Goal: Communication & Community: Share content

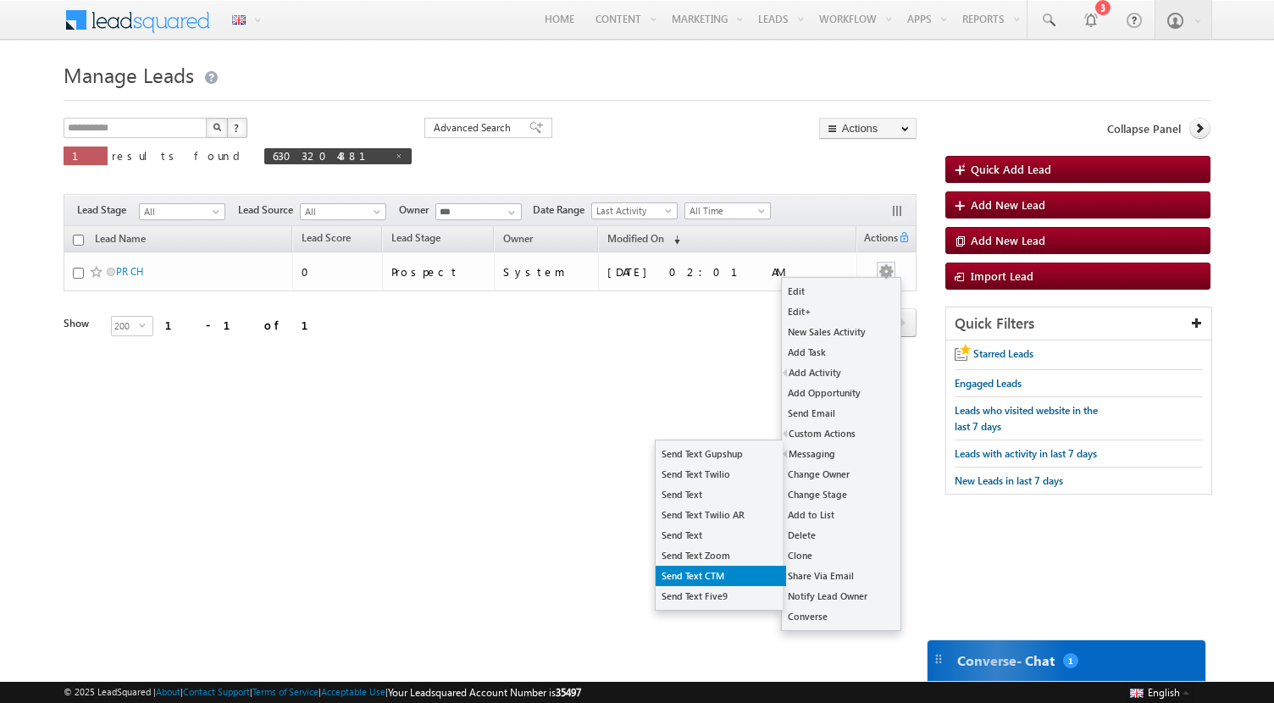
click at [706, 574] on link "Send Text CTM" at bounding box center [721, 576] width 130 height 20
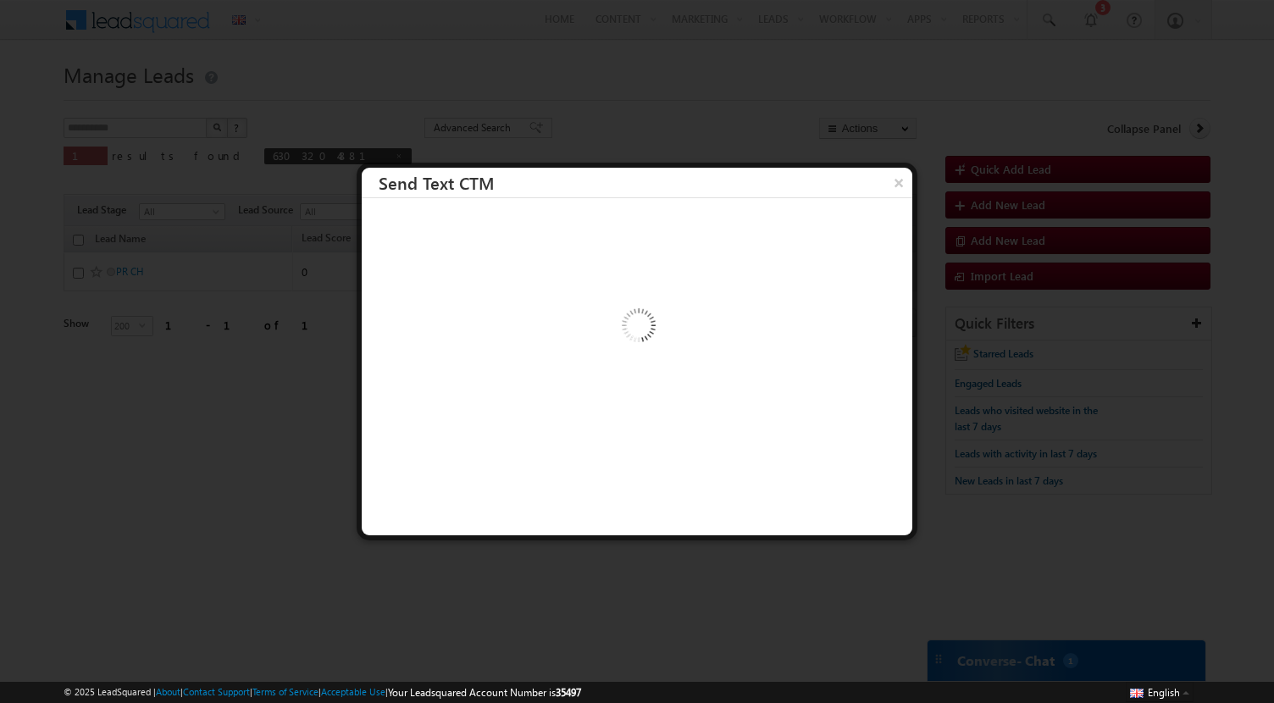
drag, startPoint x: 642, startPoint y: 325, endPoint x: 687, endPoint y: 235, distance: 101.2
click at [687, 235] on div at bounding box center [637, 367] width 551 height 339
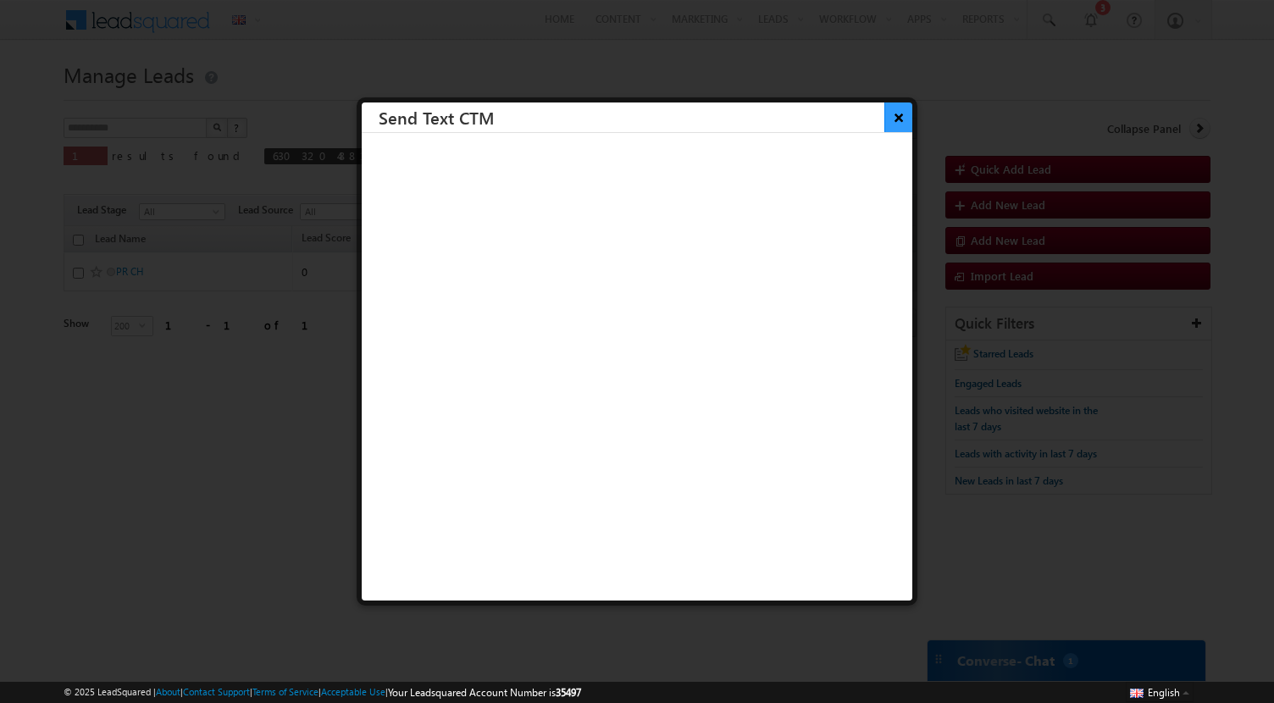
click at [902, 121] on button "×" at bounding box center [898, 118] width 28 height 30
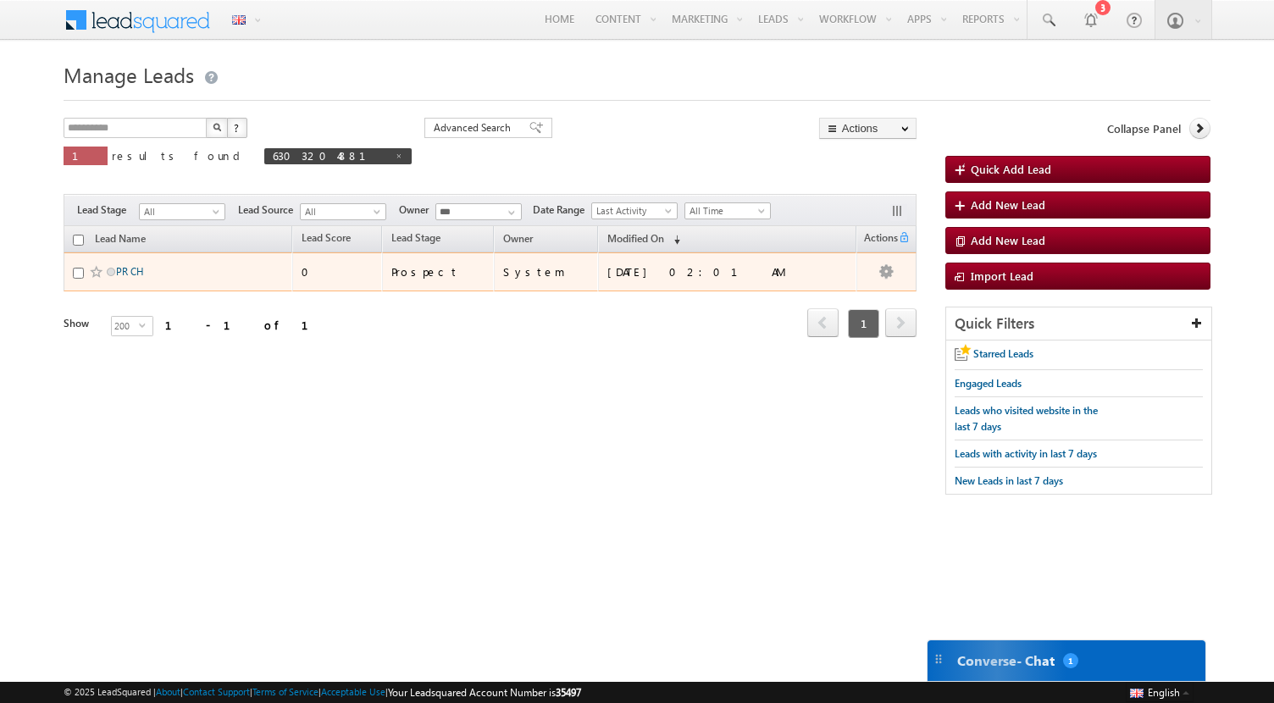
click at [135, 273] on link "PR CH" at bounding box center [130, 271] width 28 height 13
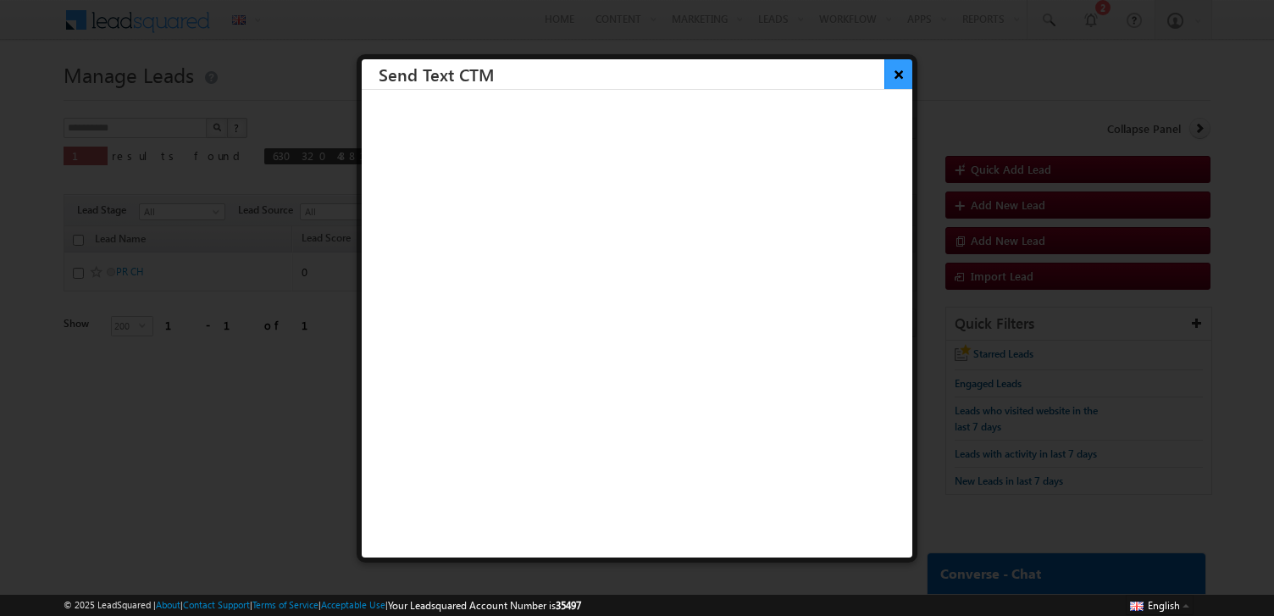
click at [901, 85] on button "×" at bounding box center [898, 74] width 28 height 30
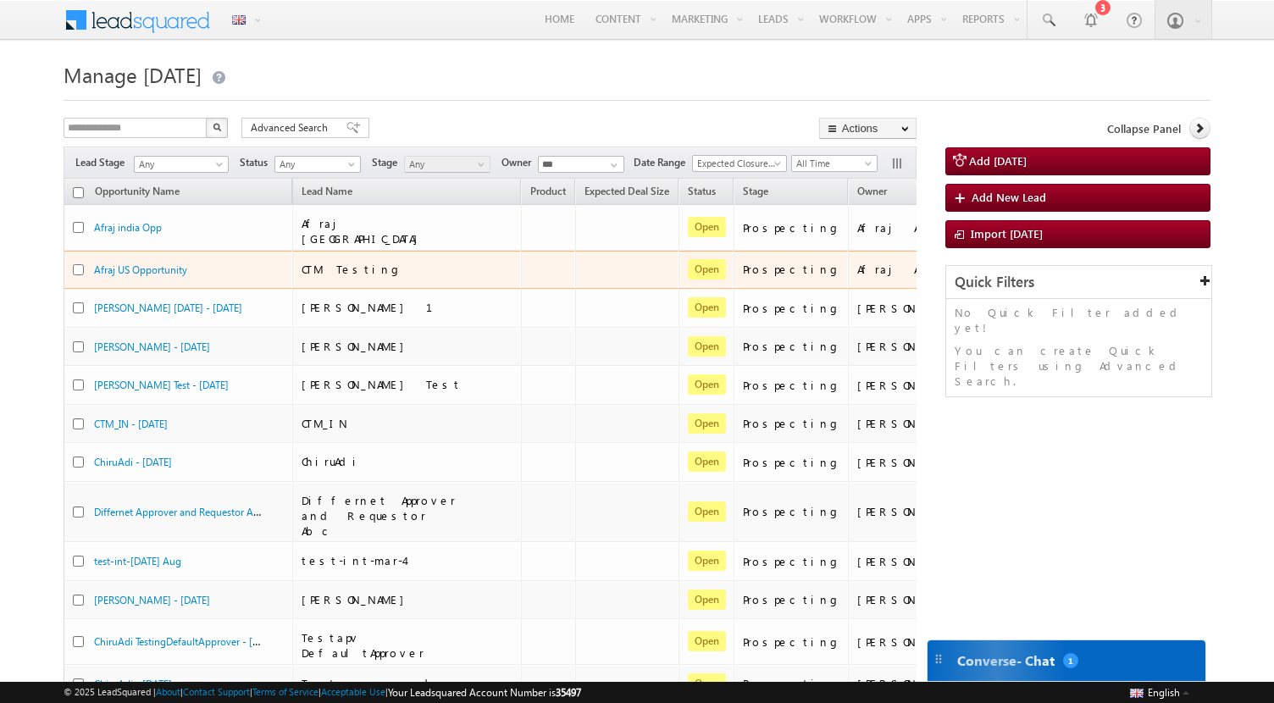
scroll to position [0, 54]
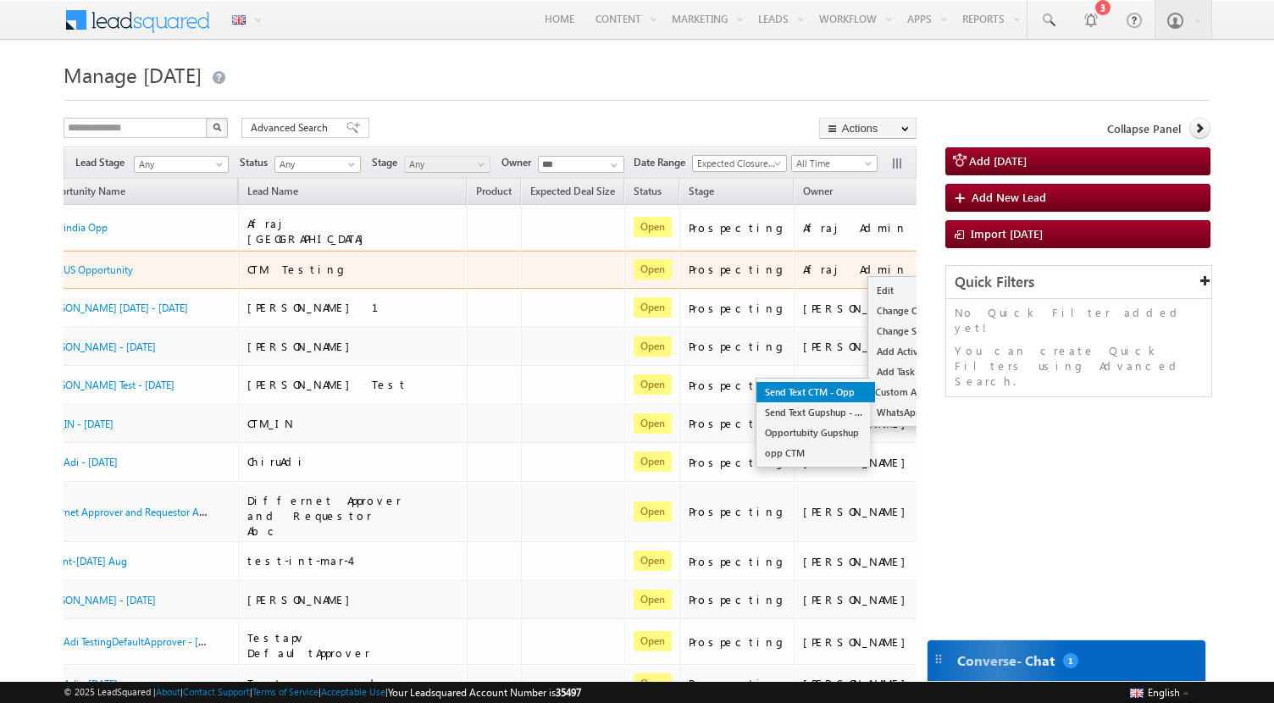
click at [757, 393] on link "Send Text CTM - Opp" at bounding box center [816, 392] width 119 height 20
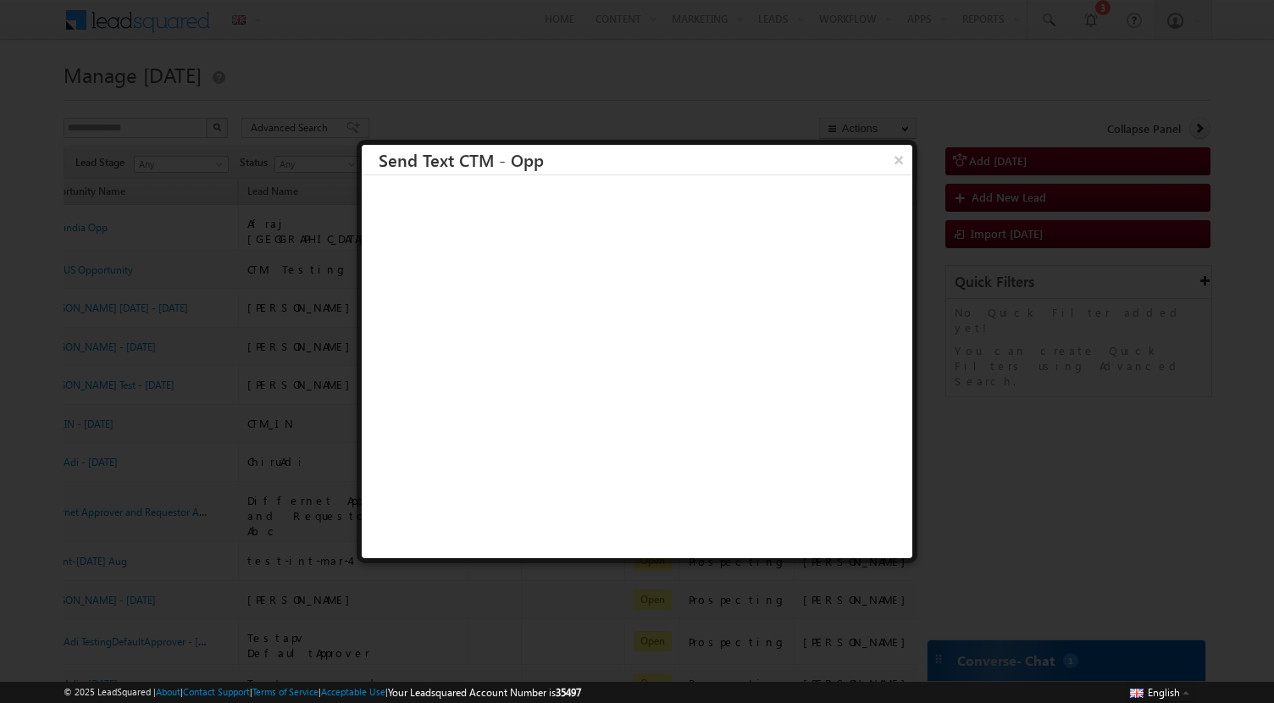
scroll to position [0, 0]
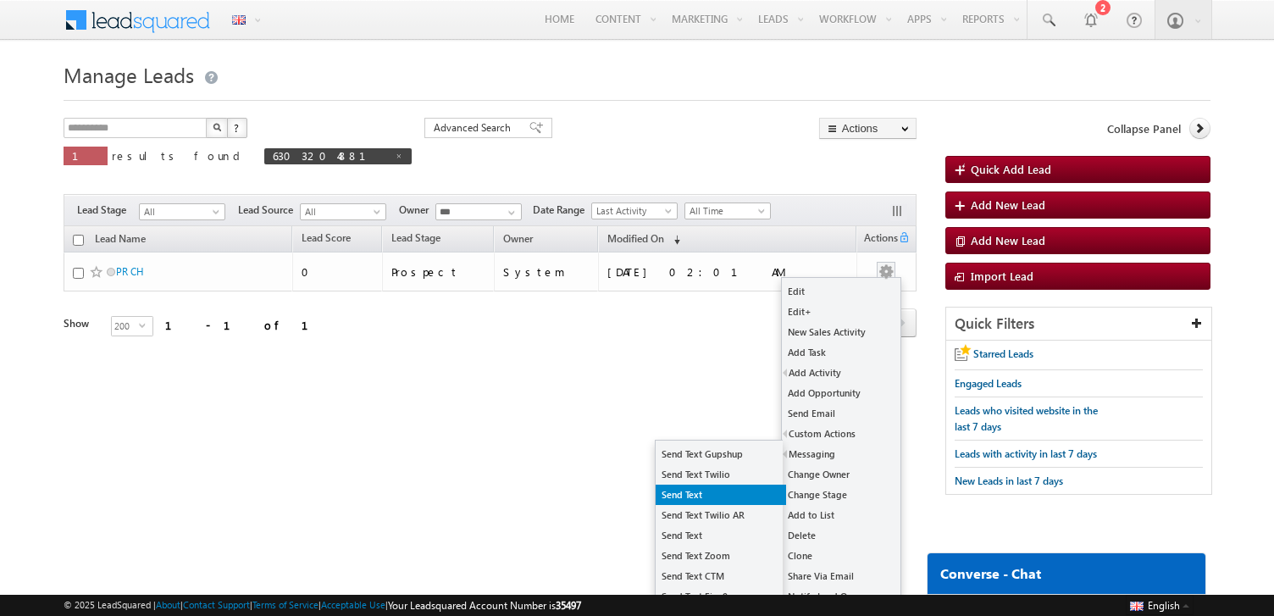
click at [718, 494] on link "Send Text" at bounding box center [721, 495] width 130 height 20
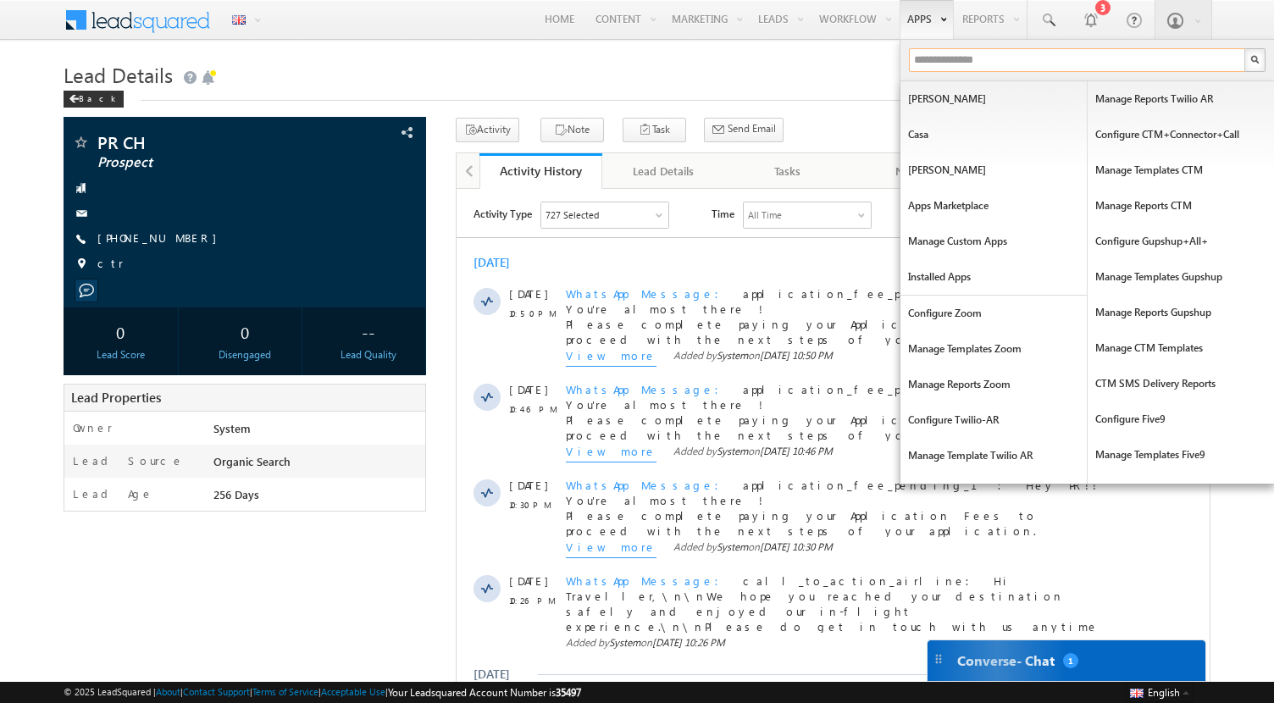
click at [926, 63] on input "text" at bounding box center [1078, 60] width 338 height 24
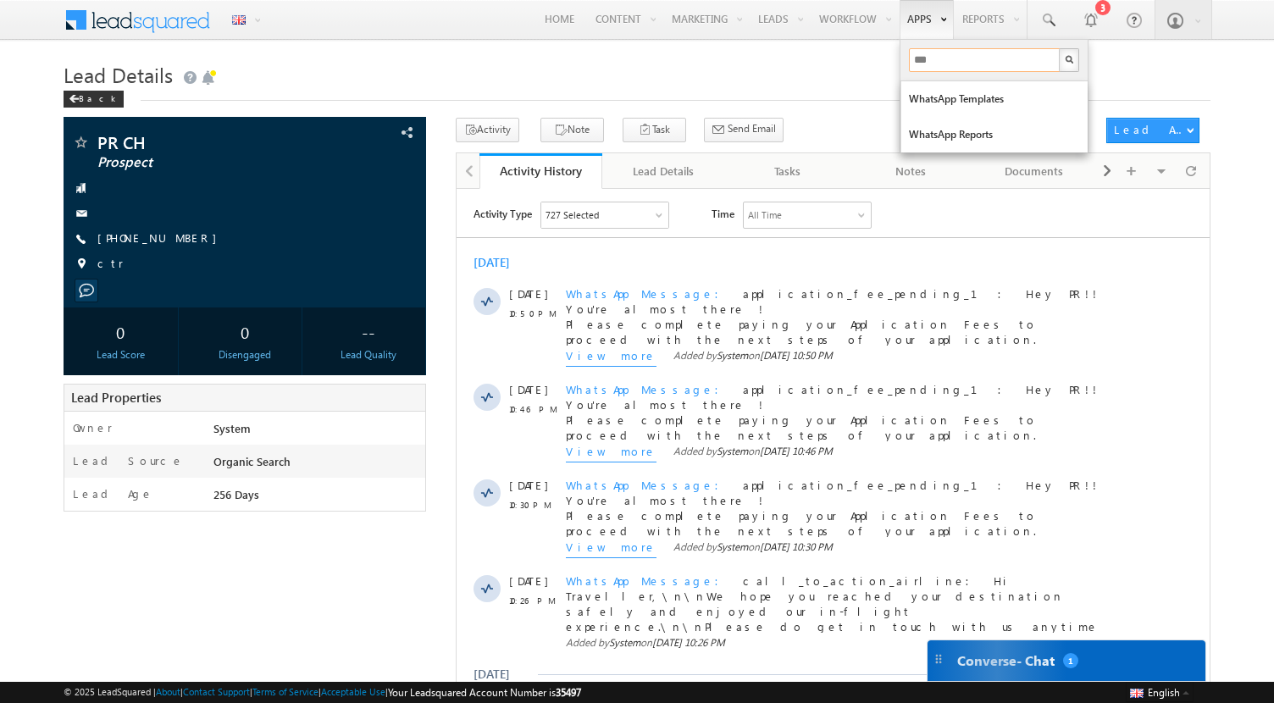
click at [937, 56] on input "***" at bounding box center [985, 60] width 153 height 24
type input "*"
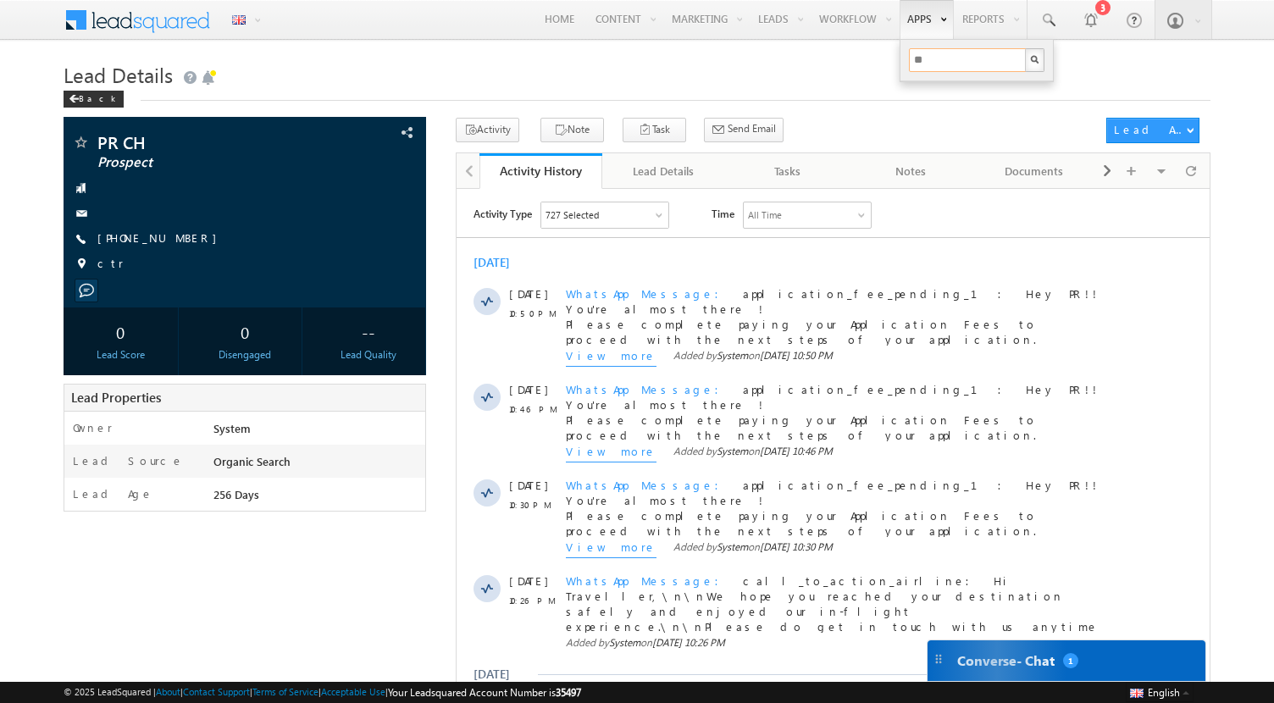
type input "*"
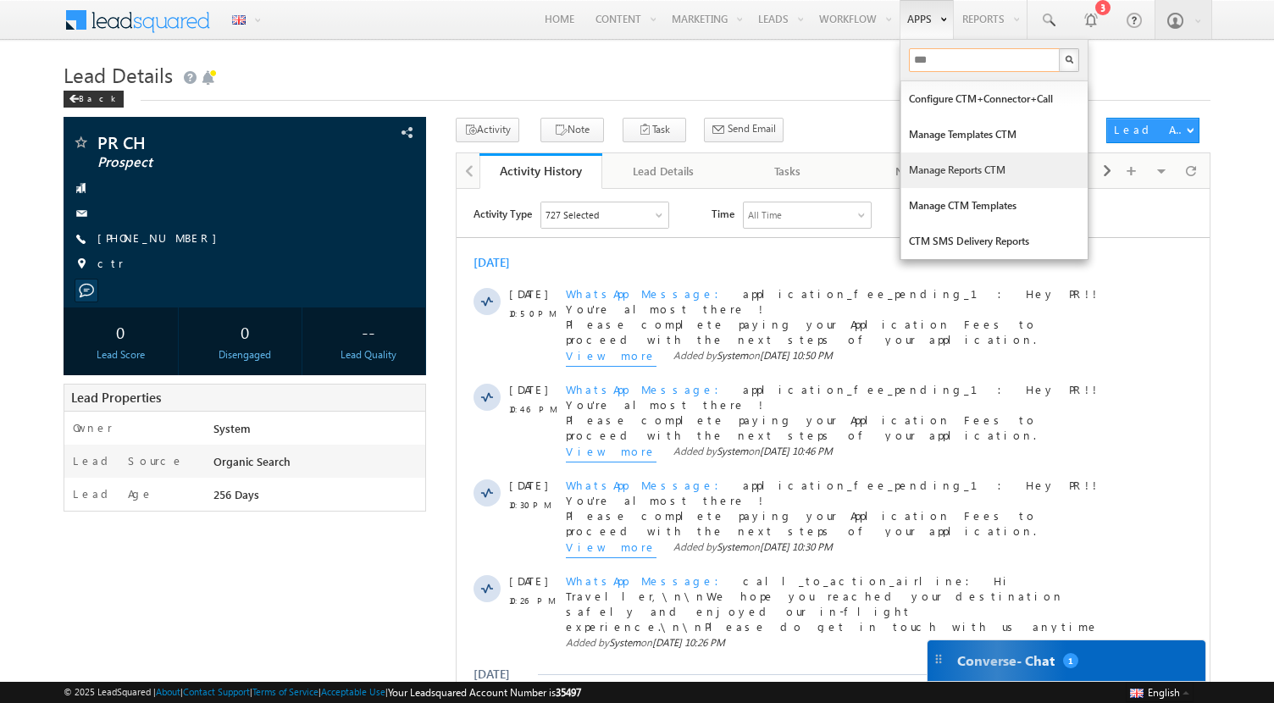
type input "***"
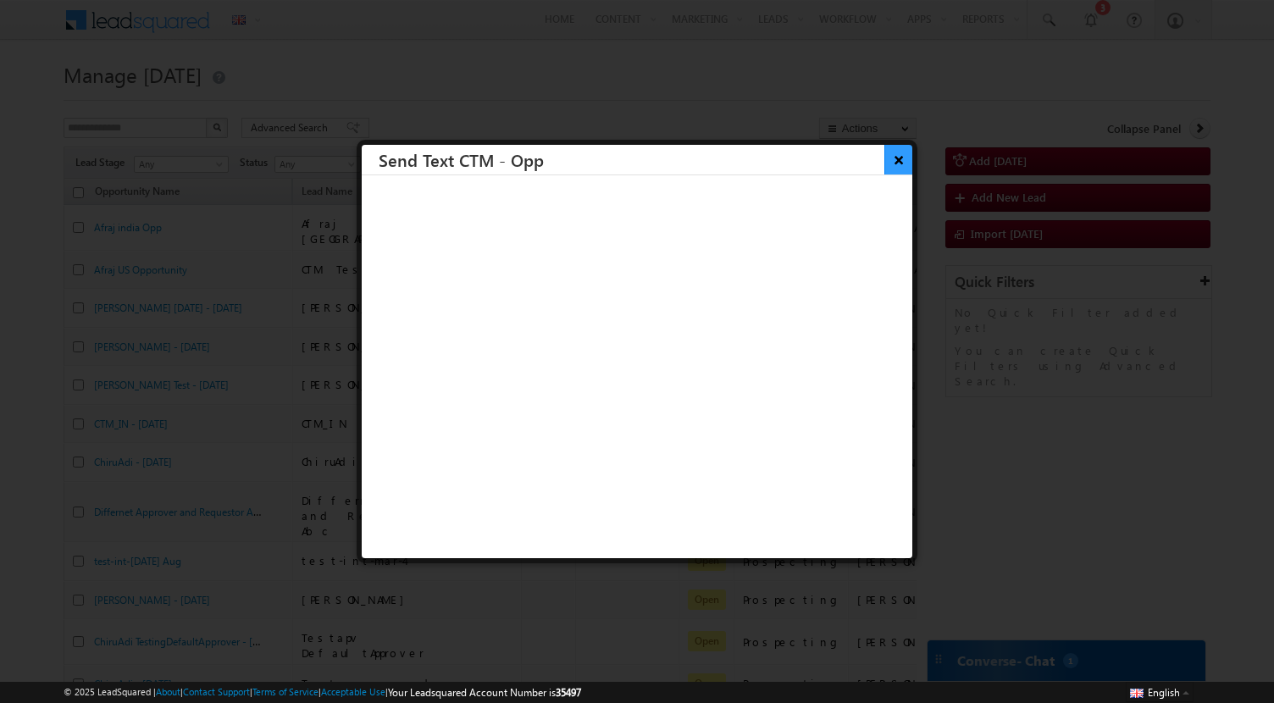
click at [901, 154] on button "×" at bounding box center [898, 160] width 28 height 30
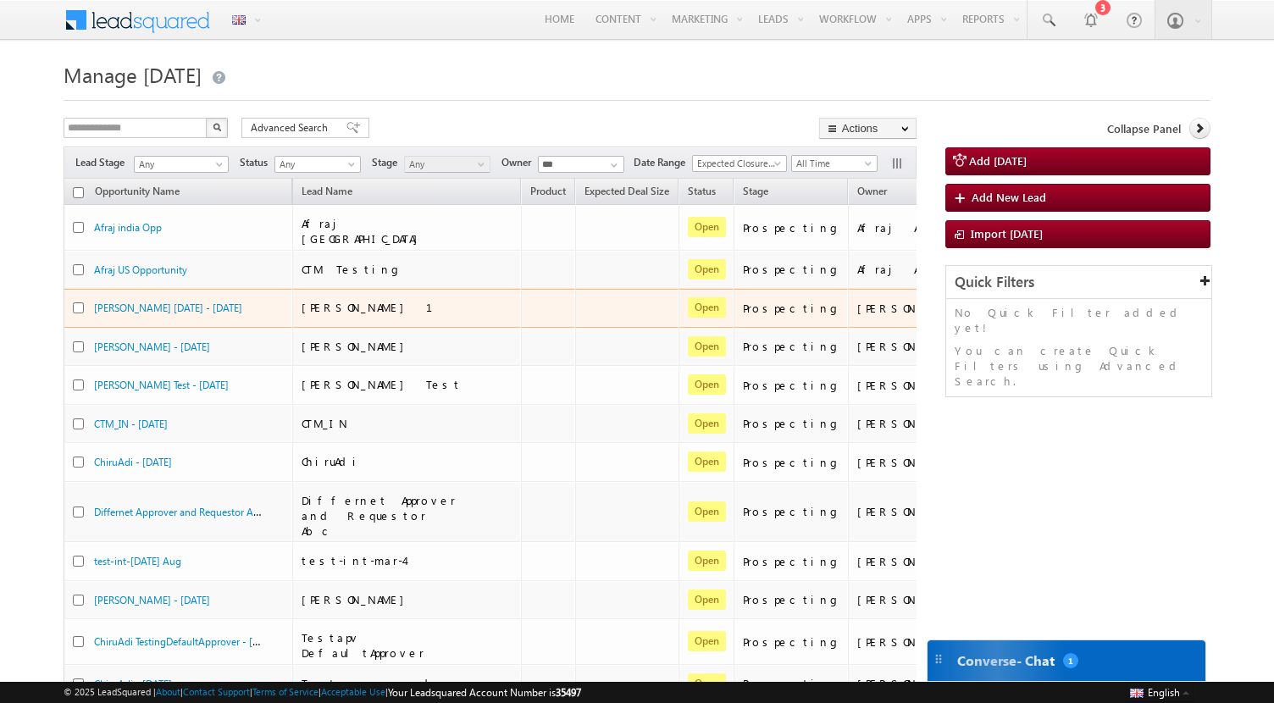
scroll to position [0, 54]
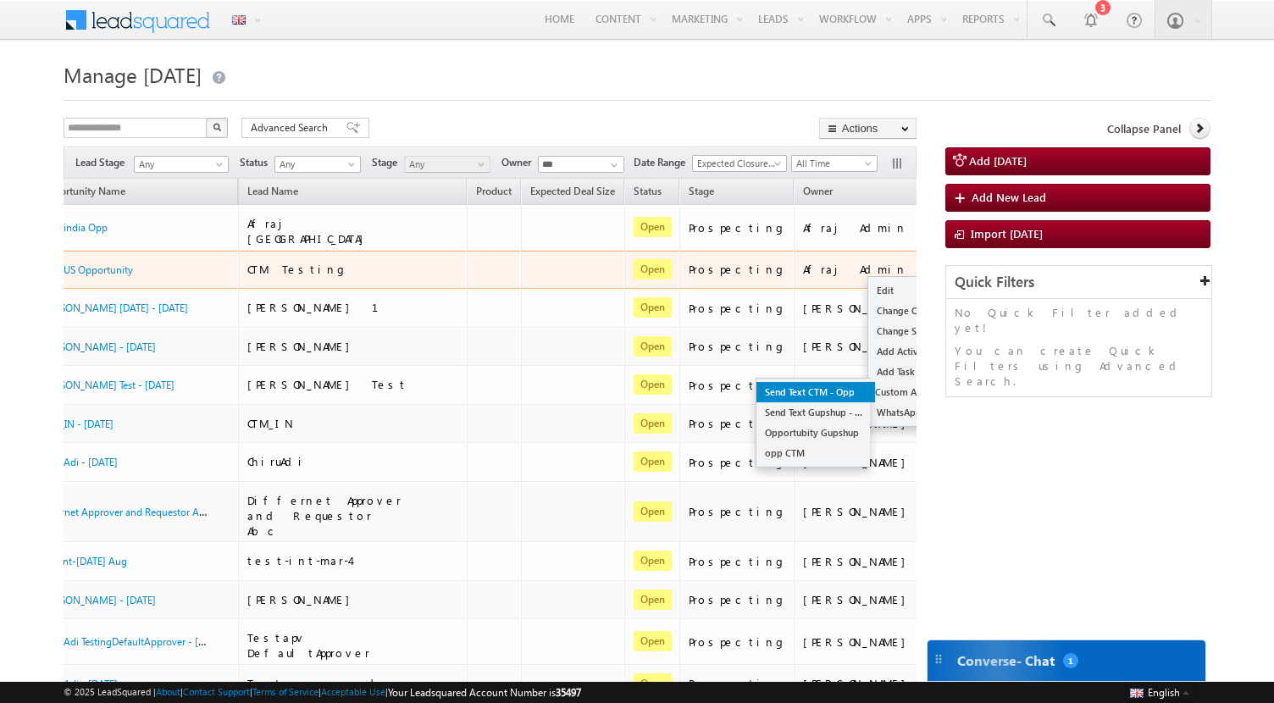
click at [757, 391] on link "Send Text CTM - Opp" at bounding box center [816, 392] width 119 height 20
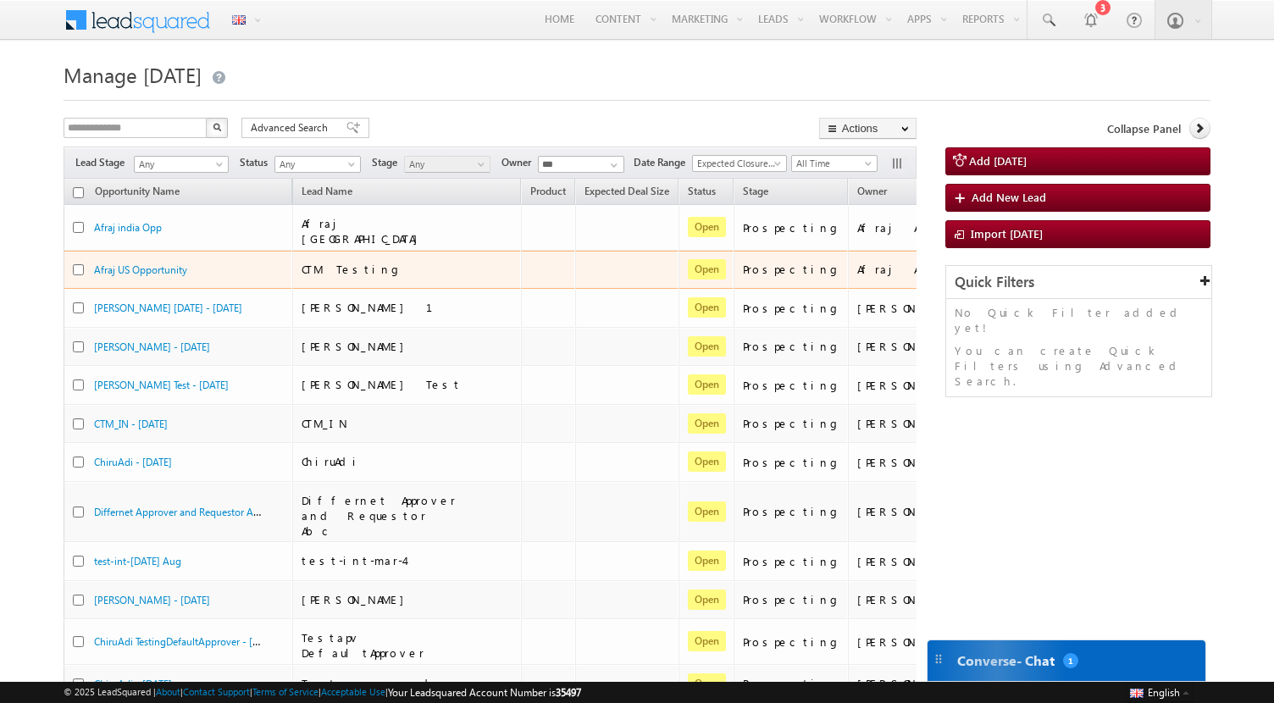
scroll to position [0, 54]
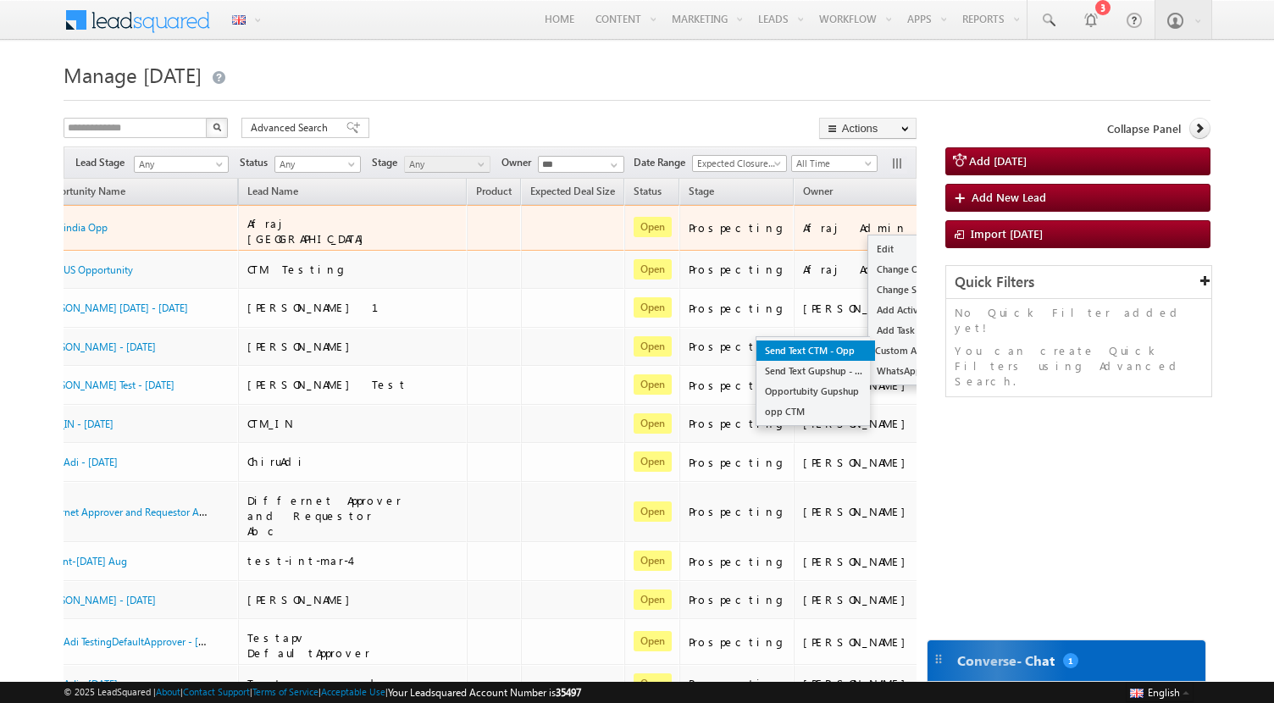
click at [757, 355] on link "Send Text CTM - Opp" at bounding box center [816, 351] width 119 height 20
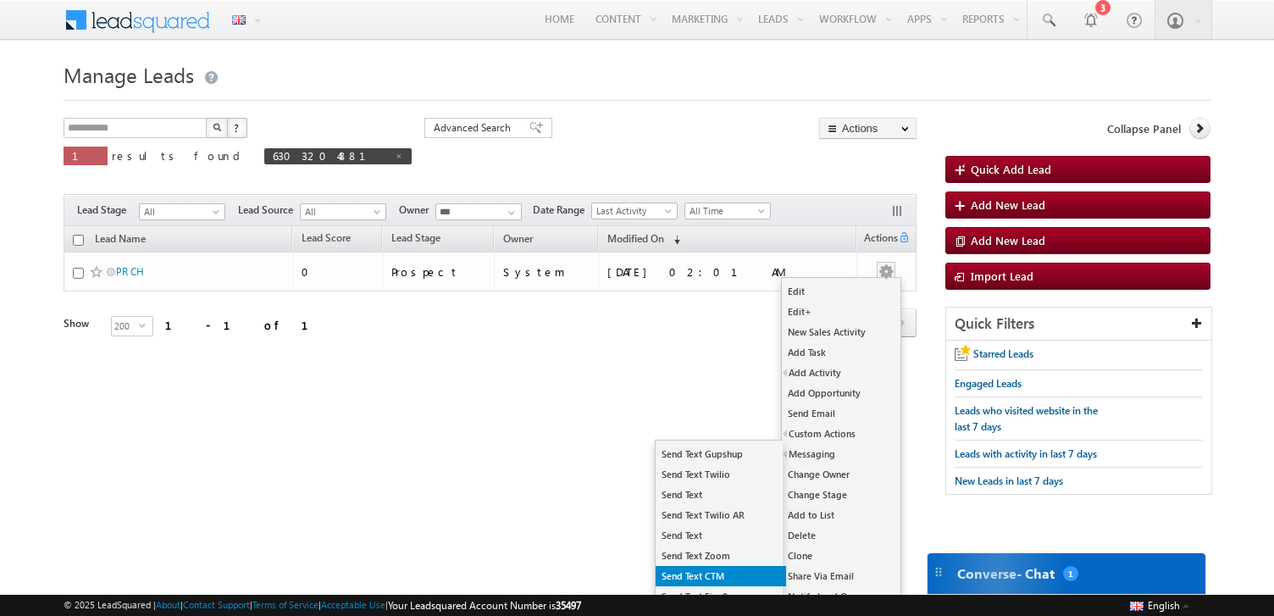
click at [715, 569] on link "Send Text CTM" at bounding box center [721, 576] width 130 height 20
